Goal: Information Seeking & Learning: Learn about a topic

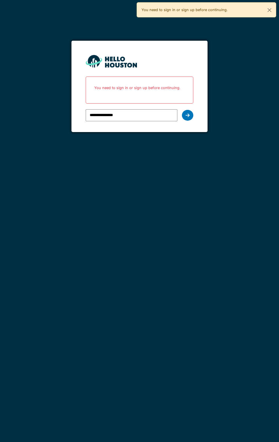
click at [188, 118] on div at bounding box center [187, 115] width 11 height 11
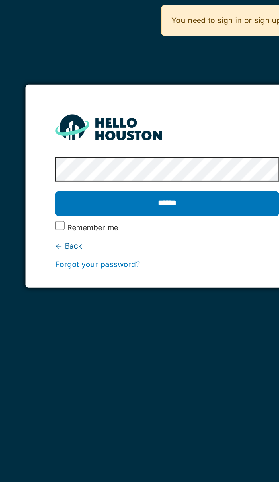
click at [154, 100] on input "******" at bounding box center [139, 98] width 107 height 12
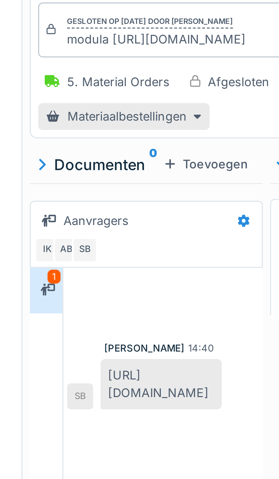
click at [84, 173] on div "[URL][DOMAIN_NAME]" at bounding box center [81, 169] width 37 height 15
click at [84, 171] on div "[URL][DOMAIN_NAME]" at bounding box center [81, 169] width 37 height 15
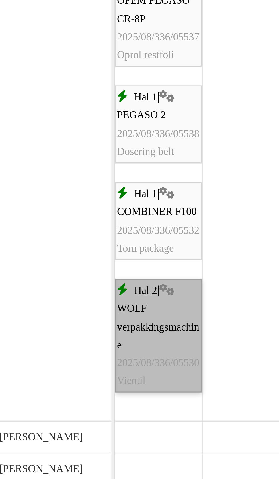
click at [102, 322] on link "Hal 2 | WOLF verpakkingsmachine 2025/08/336/05530 Vientil" at bounding box center [98, 318] width 26 height 34
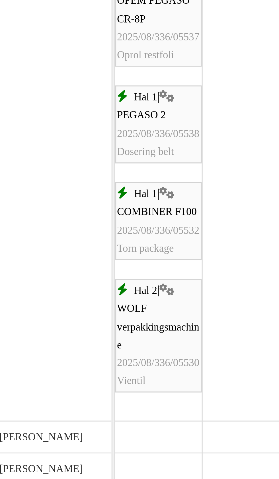
click at [99, 291] on div "Hal 1 | COMBINER F100 2025/08/336/05532 Torn package" at bounding box center [97, 284] width 25 height 22
click at [99, 257] on span "2025/08/336/05538" at bounding box center [97, 256] width 25 height 3
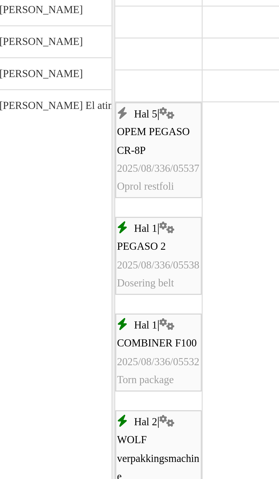
scroll to position [127, 0]
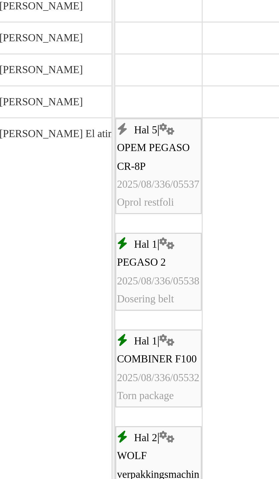
click at [98, 272] on span "2025/08/336/05537" at bounding box center [97, 272] width 25 height 3
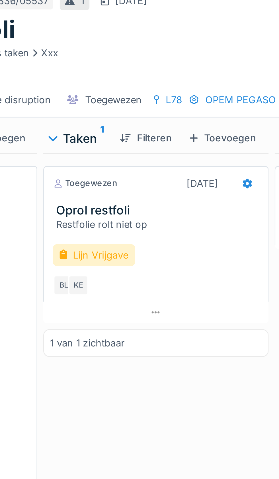
scroll to position [12, 0]
